Goal: Check status: Check status

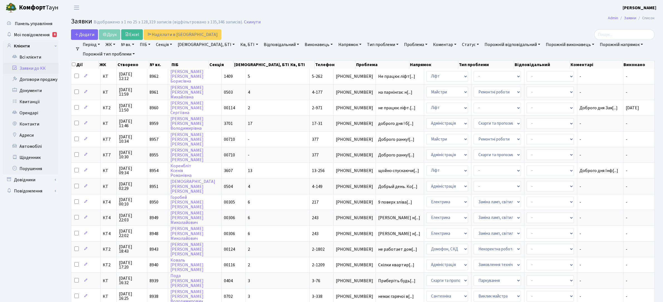
select select "25"
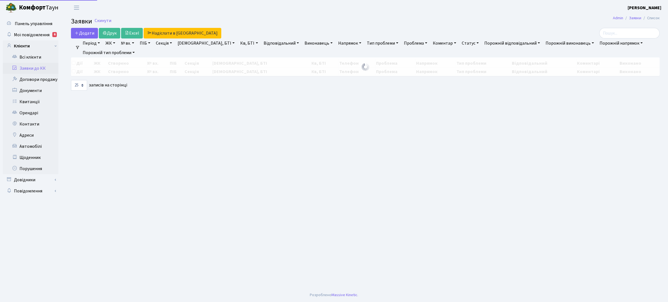
select select "25"
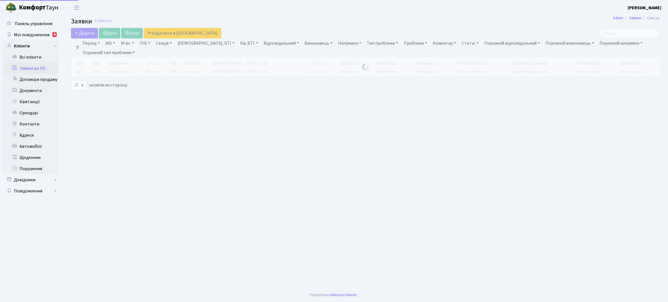
select select "25"
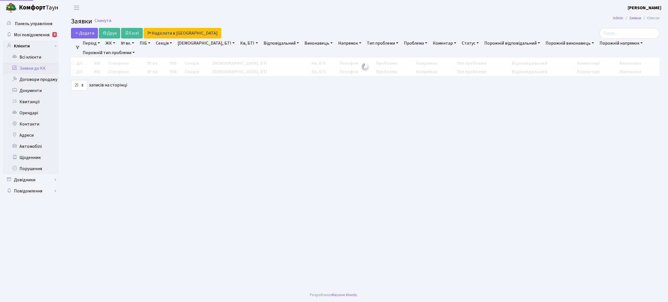
select select "25"
